Goal: Task Accomplishment & Management: Manage account settings

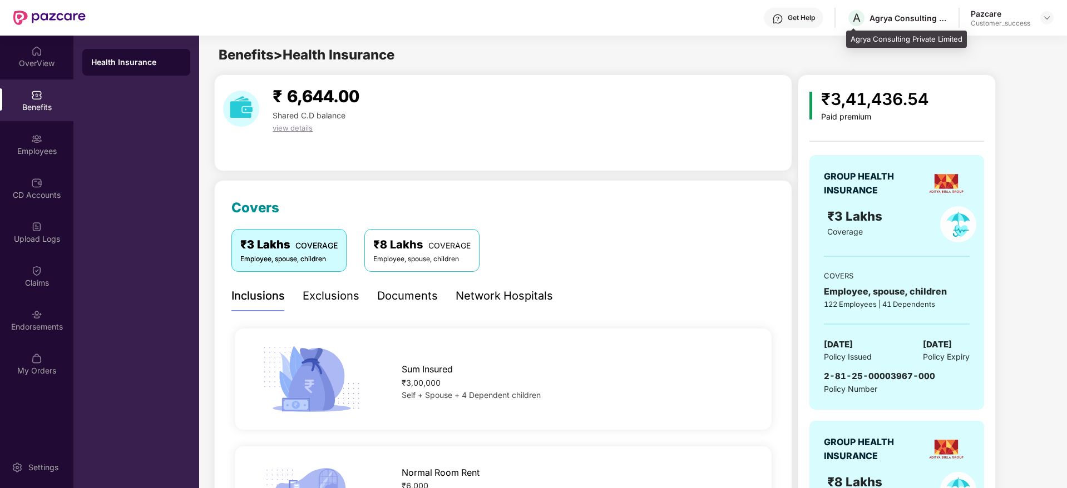
click at [907, 15] on div "Agrya Consulting Private Limited" at bounding box center [909, 18] width 78 height 11
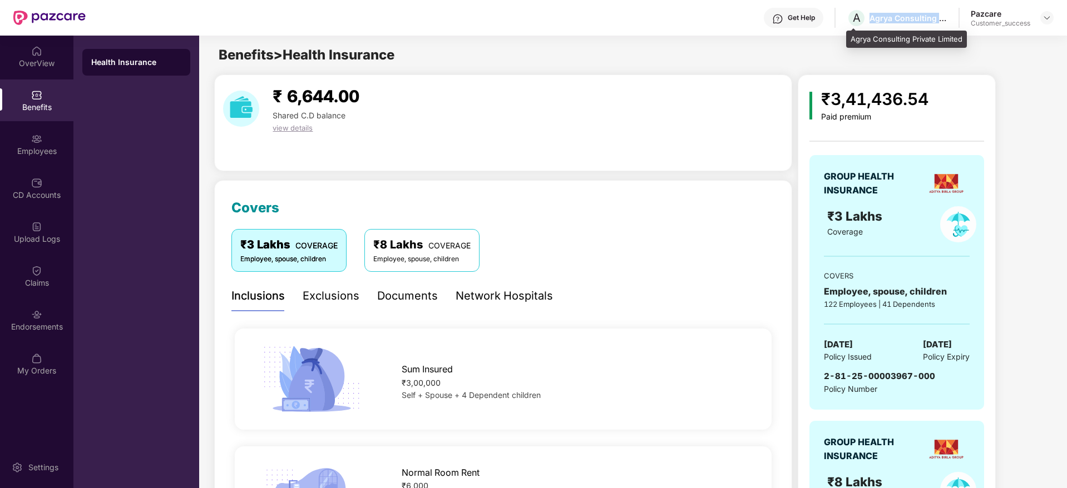
click at [907, 15] on div "Agrya Consulting Private Limited" at bounding box center [909, 18] width 78 height 11
copy div "Agrya Consulting Private Limited"
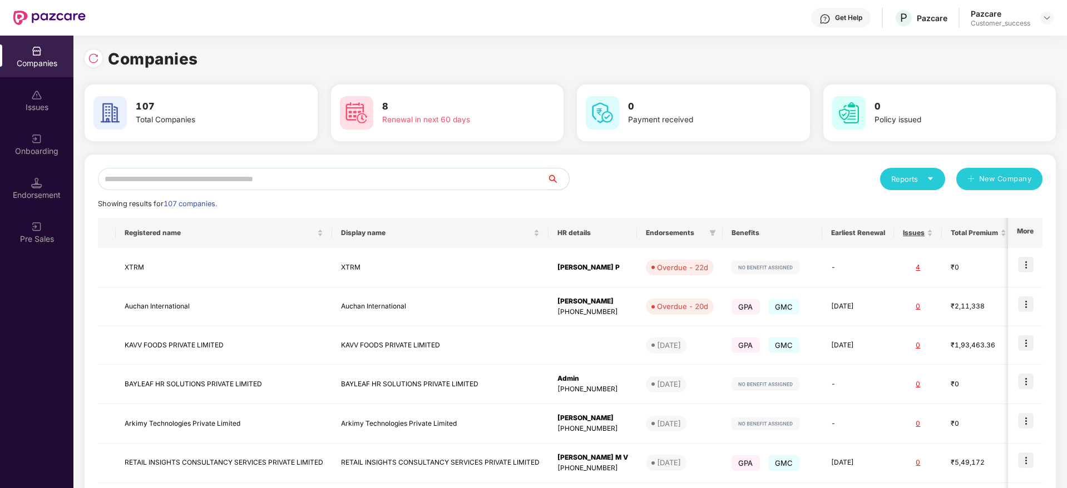
click at [205, 179] on input "text" at bounding box center [322, 179] width 449 height 22
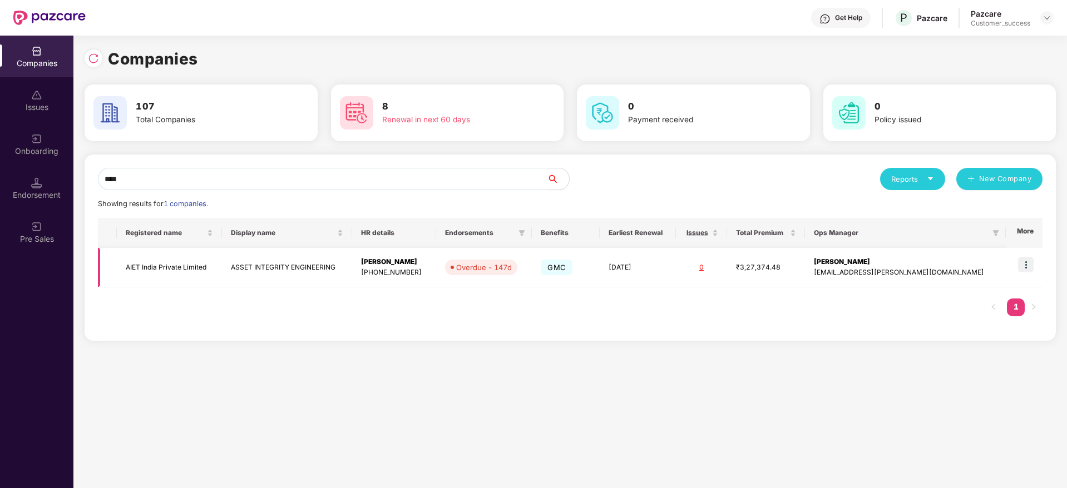
type input "****"
click at [1030, 260] on img at bounding box center [1026, 265] width 16 height 16
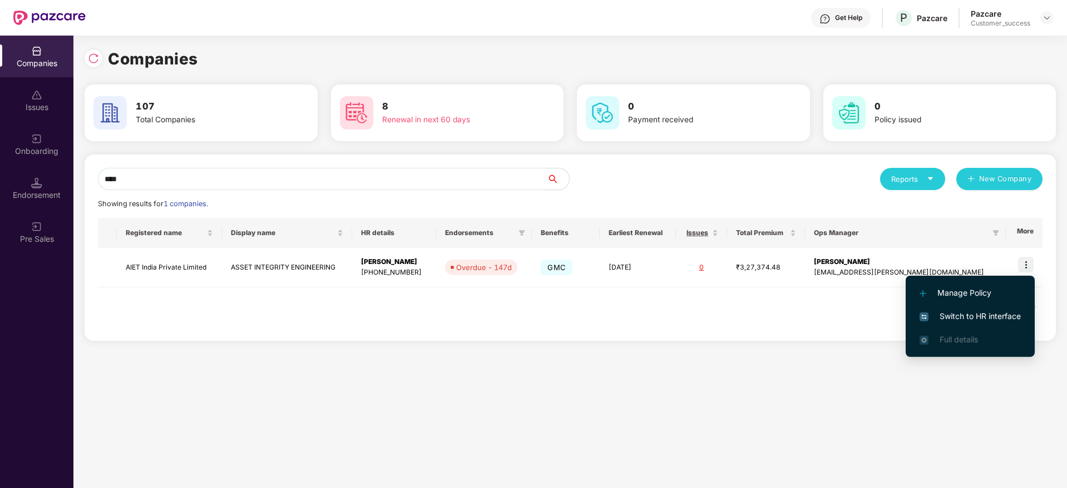
click at [984, 319] on span "Switch to HR interface" at bounding box center [970, 316] width 101 height 12
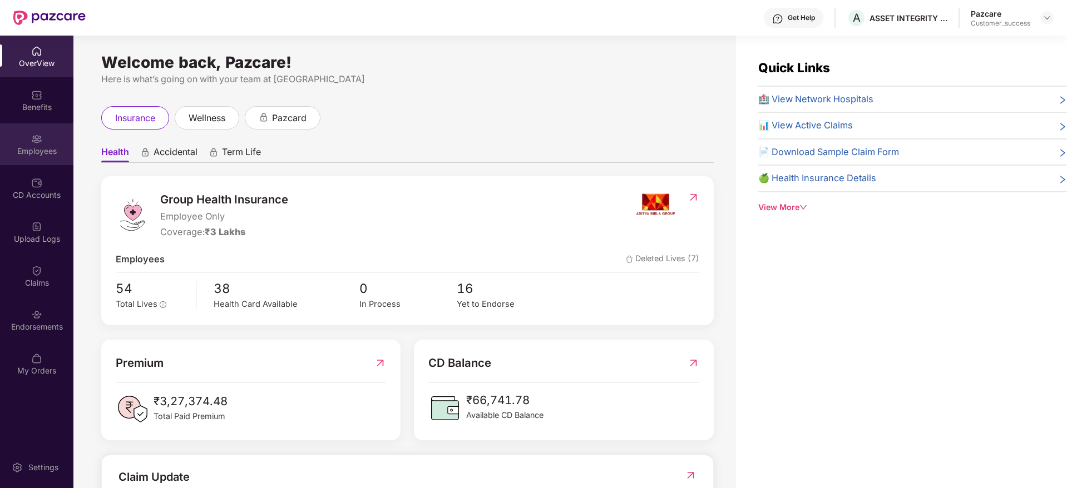
click at [58, 163] on div "Employees" at bounding box center [36, 145] width 73 height 42
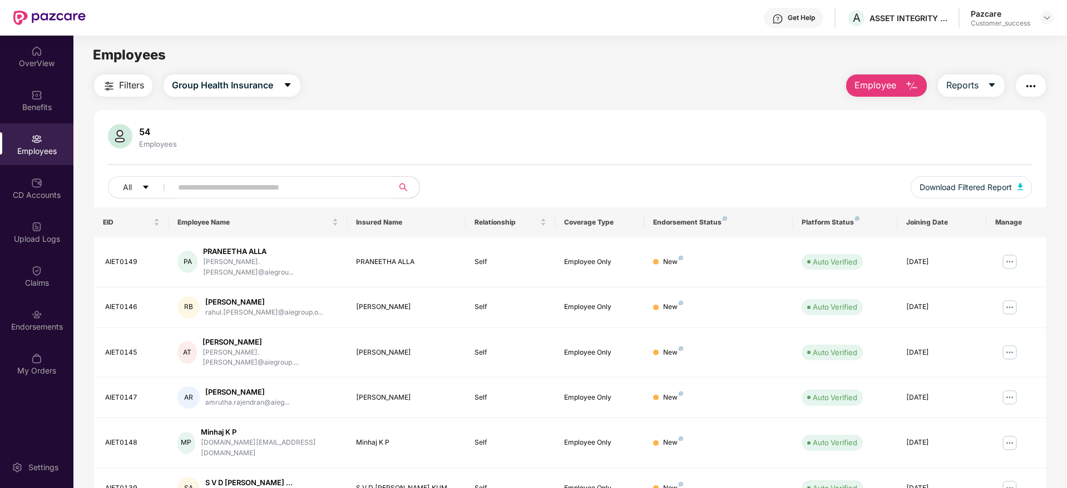
click at [221, 188] on input "text" at bounding box center [278, 187] width 200 height 17
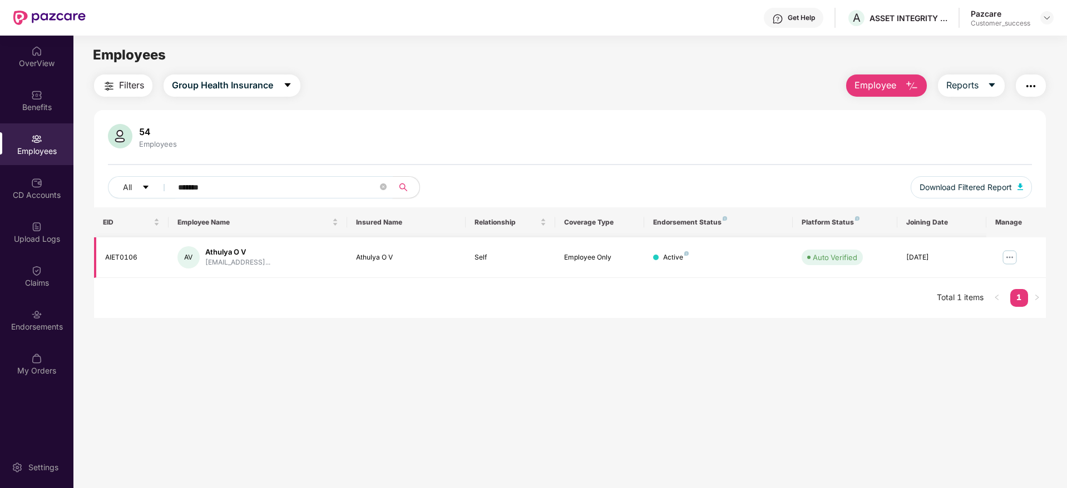
type input "*******"
click at [1010, 254] on img at bounding box center [1010, 258] width 18 height 18
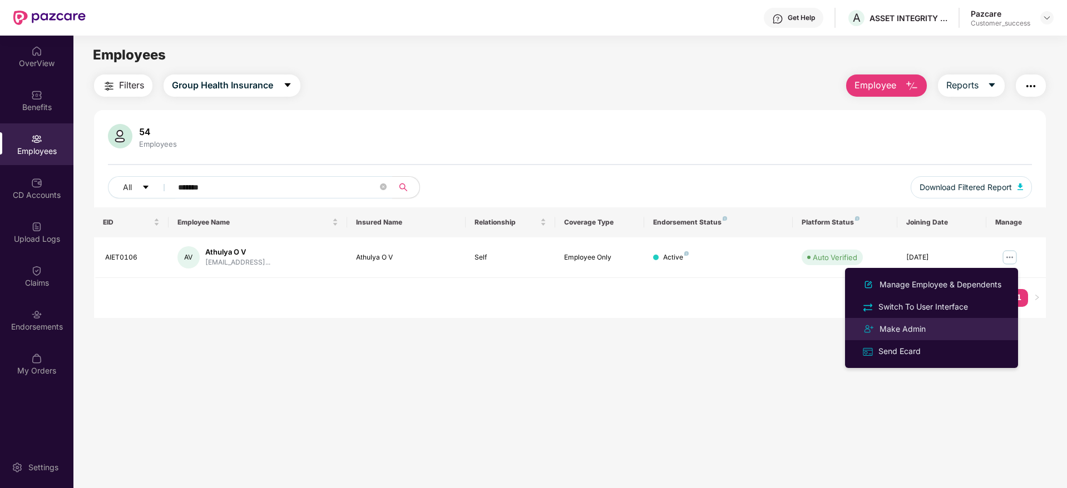
click at [967, 323] on div "Make Admin" at bounding box center [932, 329] width 144 height 13
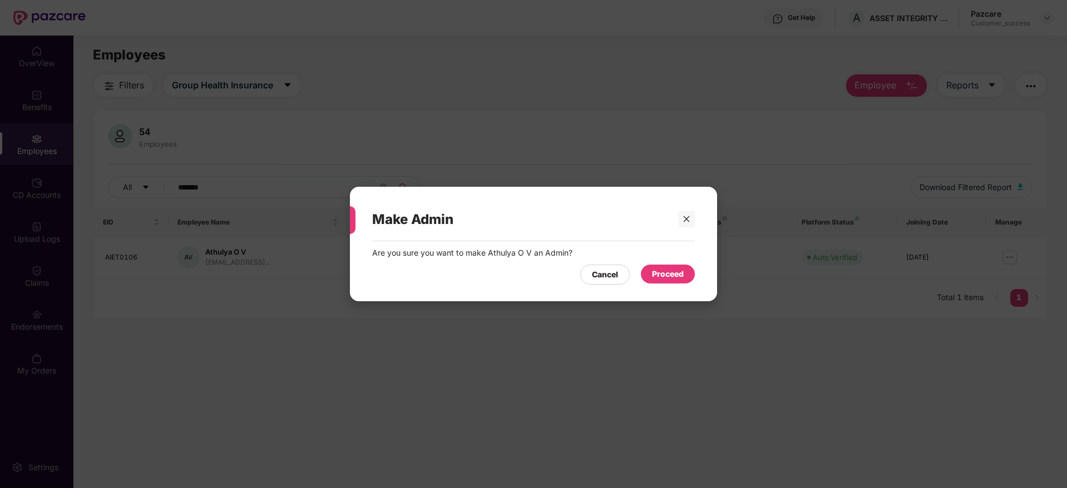
click at [659, 271] on div "Proceed" at bounding box center [668, 274] width 32 height 12
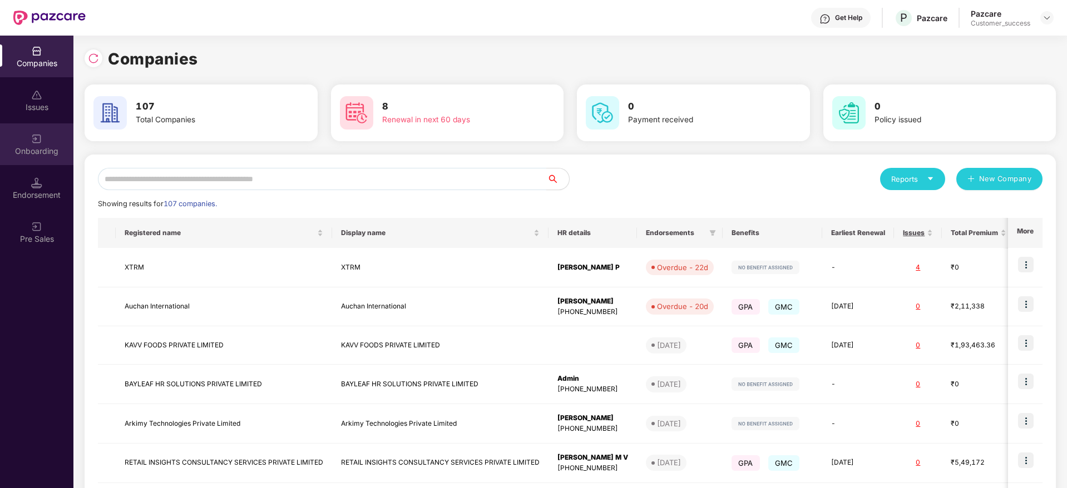
click at [30, 143] on div "Onboarding" at bounding box center [36, 145] width 73 height 42
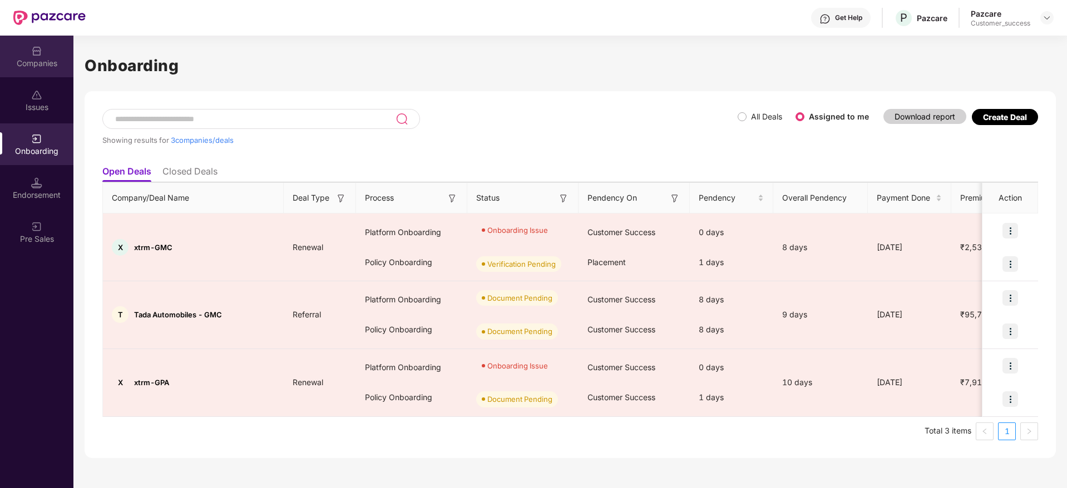
click at [38, 62] on div "Companies" at bounding box center [36, 63] width 73 height 11
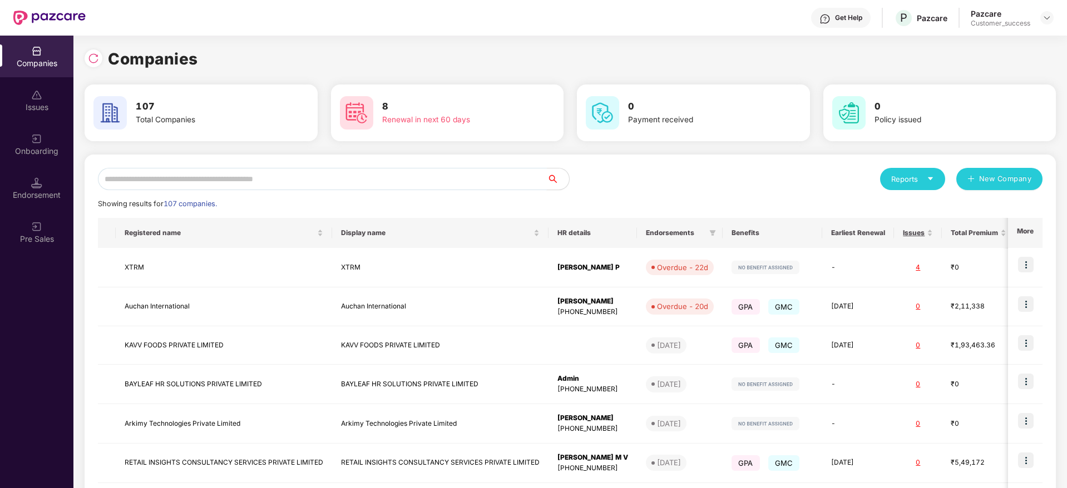
click at [144, 174] on input "text" at bounding box center [322, 179] width 449 height 22
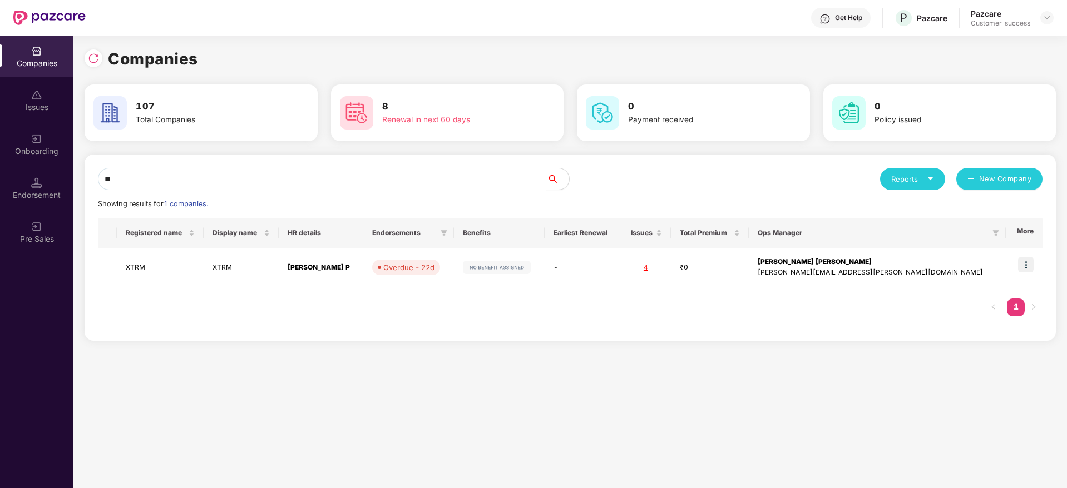
type input "*"
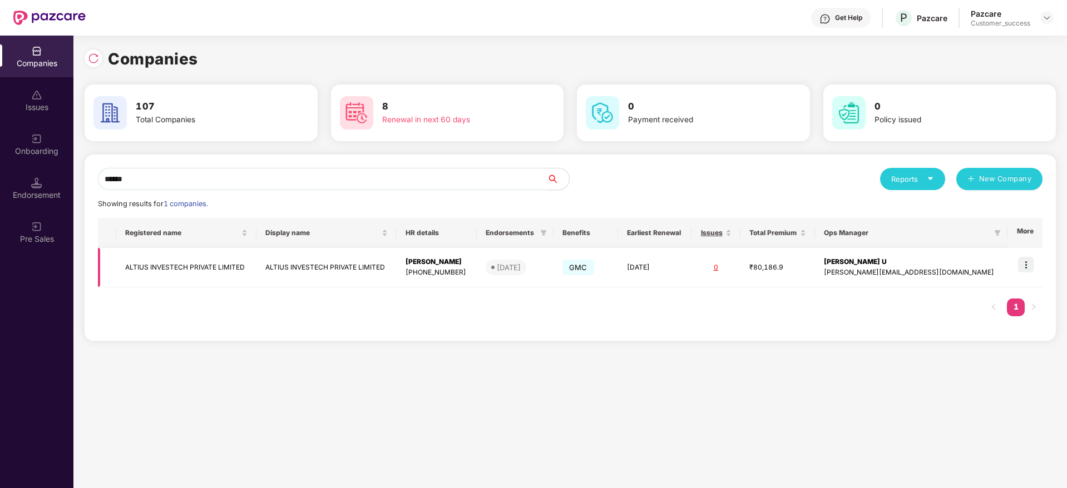
type input "******"
click at [1021, 269] on img at bounding box center [1026, 265] width 16 height 16
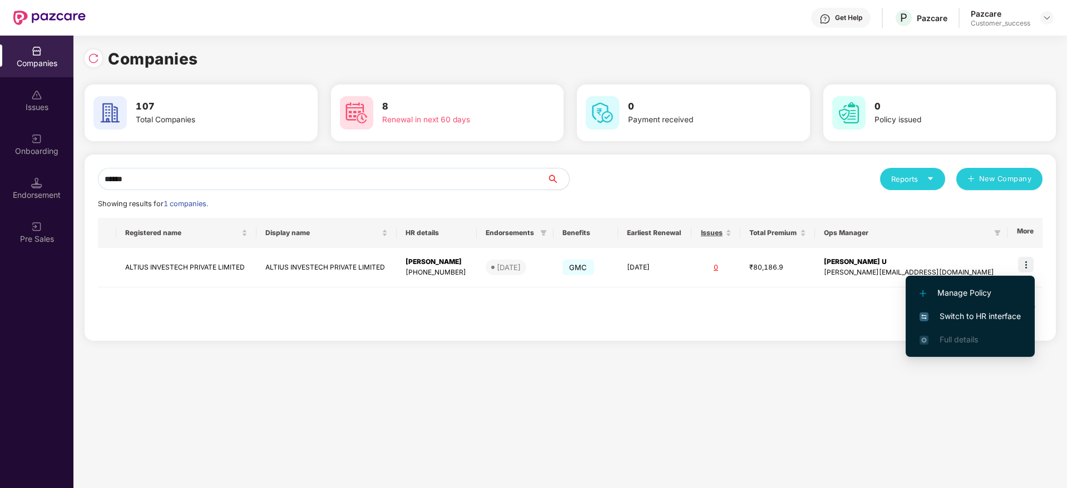
click at [980, 318] on span "Switch to HR interface" at bounding box center [970, 316] width 101 height 12
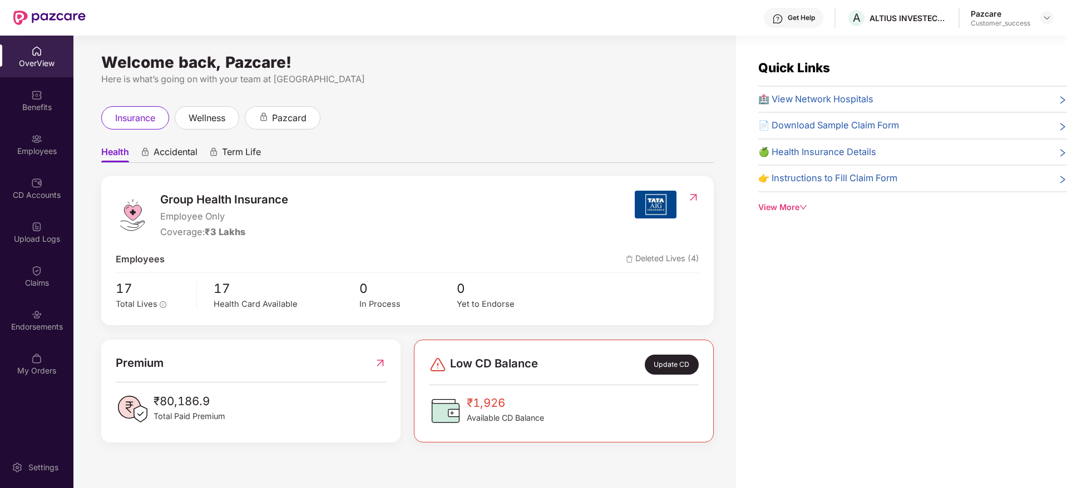
click at [31, 126] on div "Employees" at bounding box center [36, 145] width 73 height 42
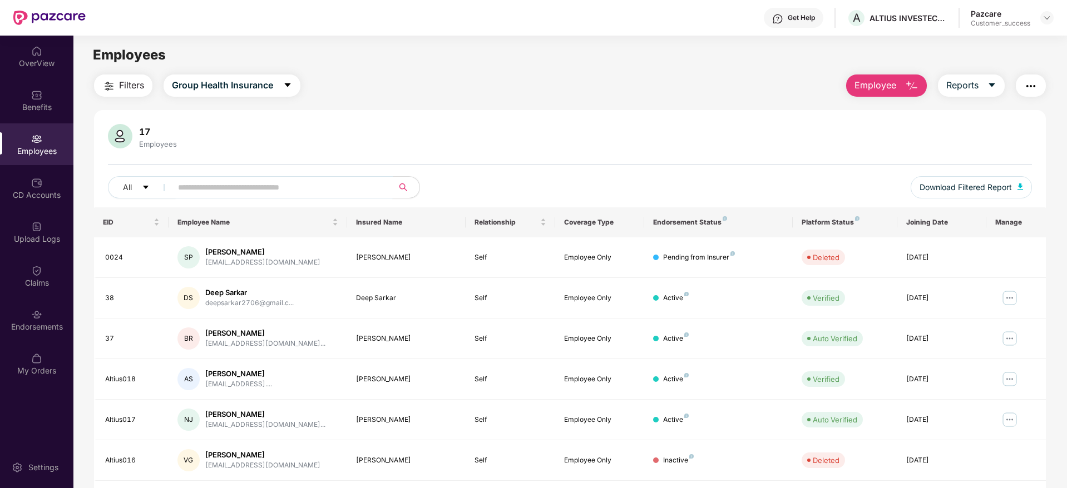
click at [211, 190] on input "text" at bounding box center [278, 187] width 200 height 17
